Goal: Information Seeking & Learning: Learn about a topic

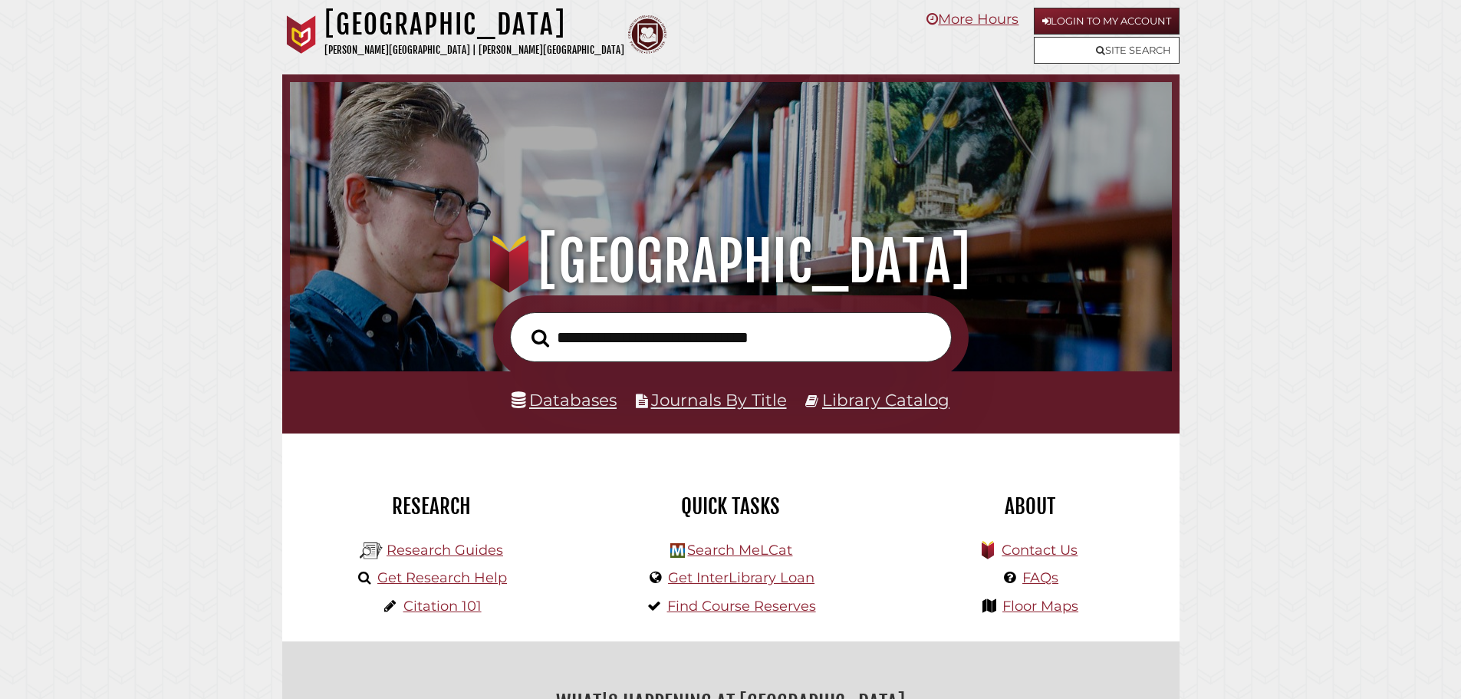
click at [668, 341] on input "text" at bounding box center [731, 337] width 442 height 50
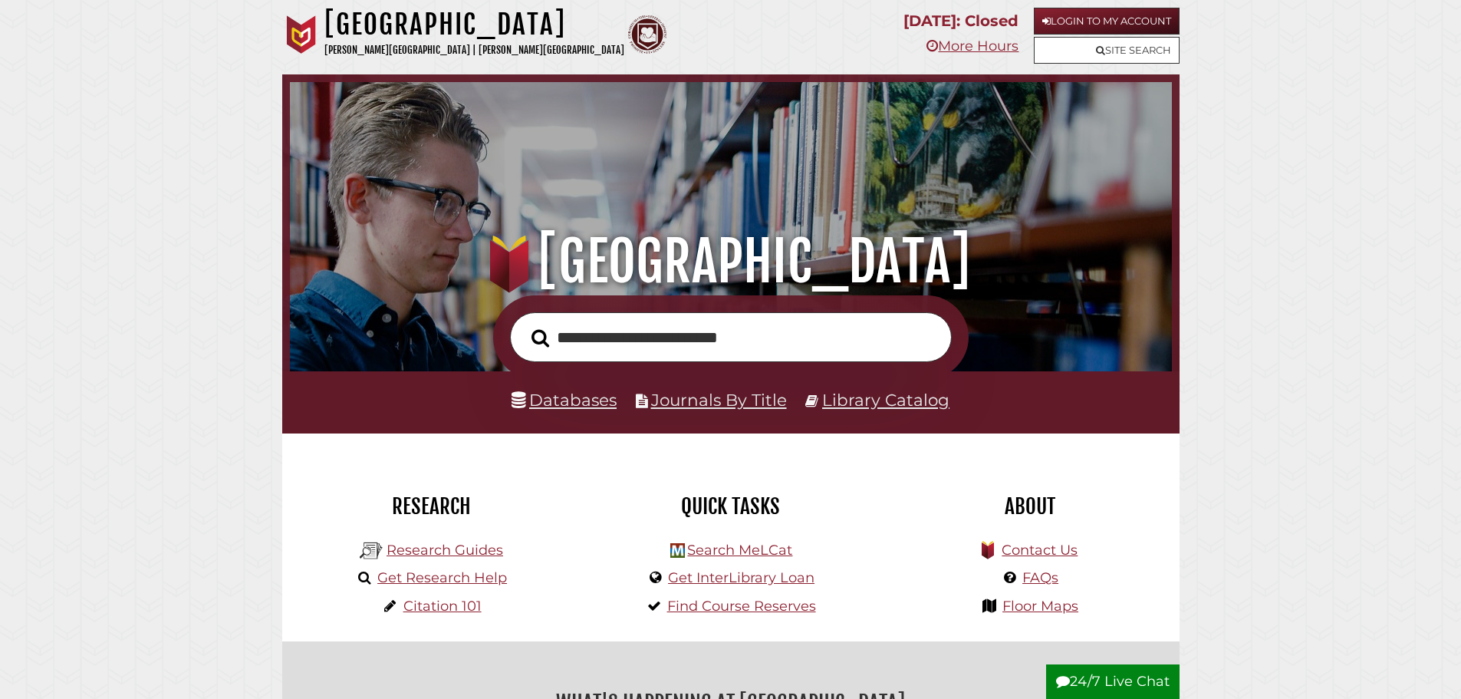
type input "**********"
click at [524, 324] on button "Search" at bounding box center [540, 338] width 33 height 28
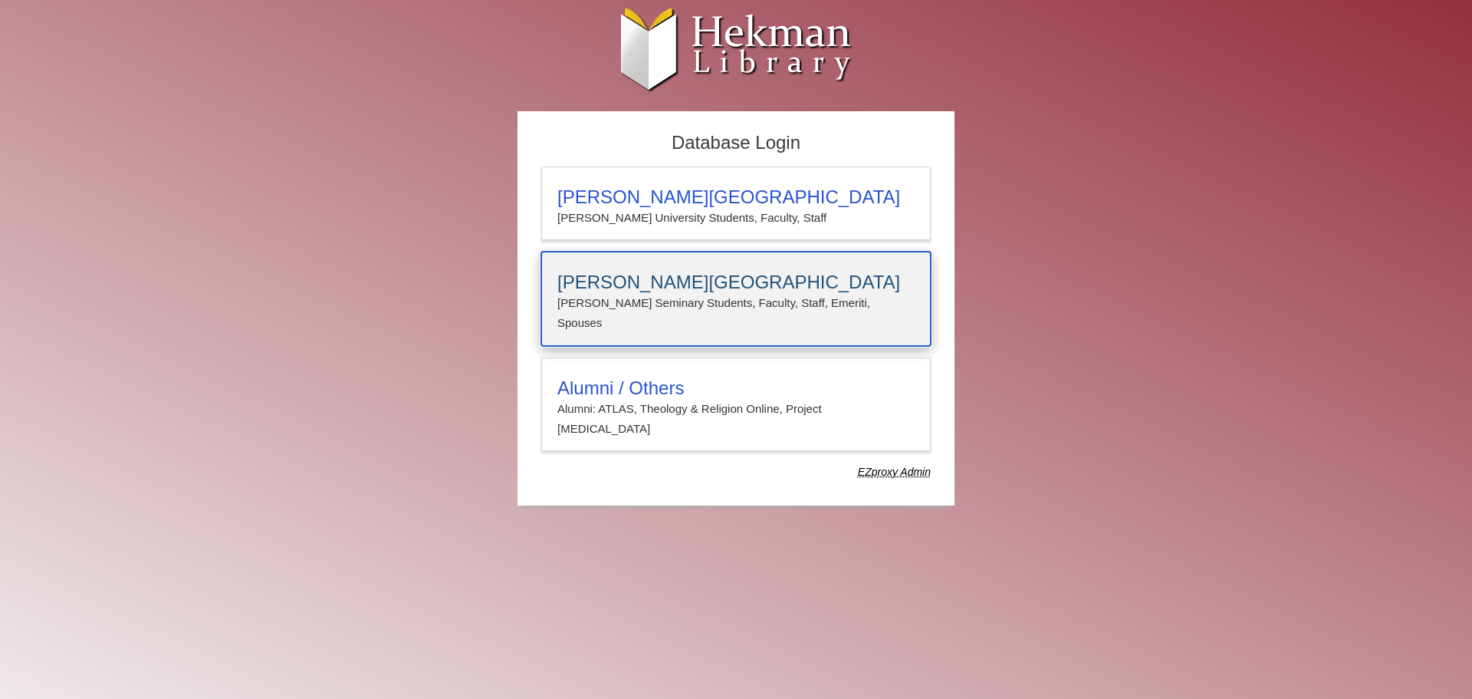
click at [696, 283] on h3 "Calvin Theological Seminary" at bounding box center [736, 281] width 357 height 21
click at [688, 264] on div "[PERSON_NAME][GEOGRAPHIC_DATA][PERSON_NAME] Students, Faculty, Staff, Emeriti, …" at bounding box center [736, 299] width 390 height 94
click at [754, 287] on h3 "[PERSON_NAME][GEOGRAPHIC_DATA]" at bounding box center [736, 281] width 357 height 21
